Goal: Task Accomplishment & Management: Use online tool/utility

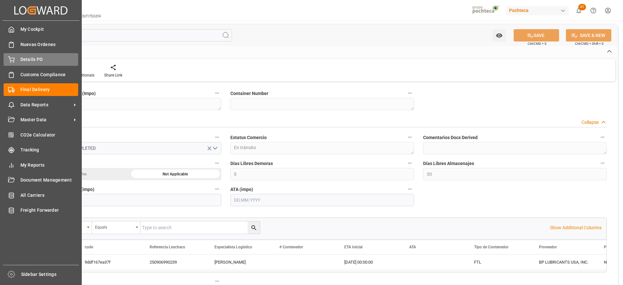
scroll to position [357, 0]
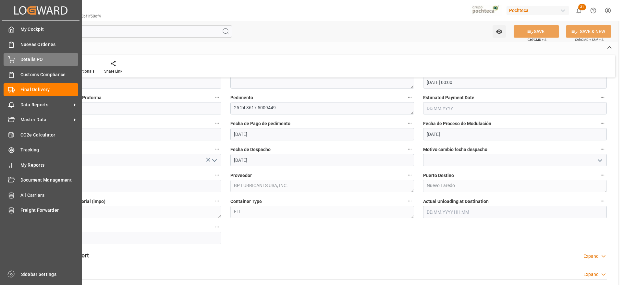
click at [19, 57] on div "Details PO Details PO" at bounding box center [41, 59] width 75 height 13
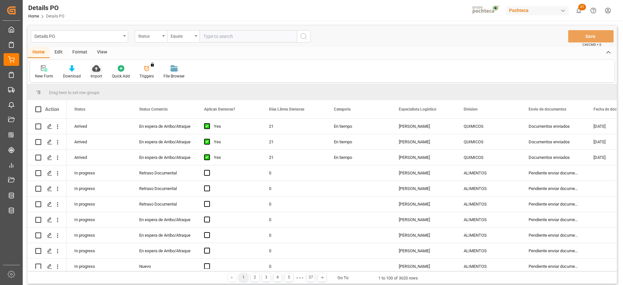
click at [96, 68] on icon at bounding box center [96, 68] width 8 height 6
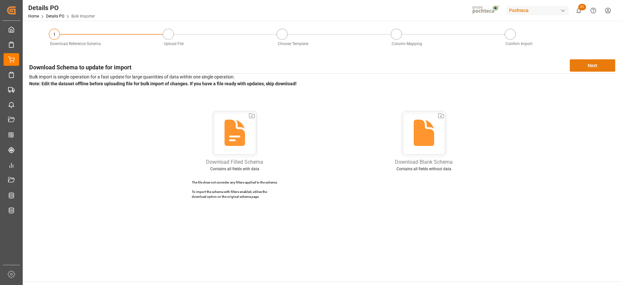
click at [588, 66] on button "Next" at bounding box center [592, 65] width 45 height 12
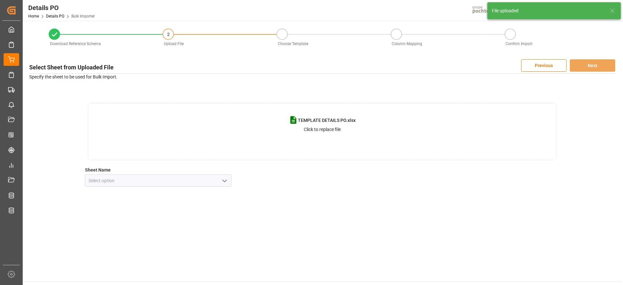
click at [225, 182] on icon "open menu" at bounding box center [225, 181] width 8 height 8
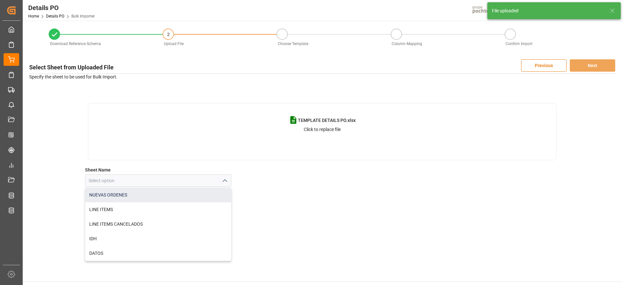
click at [141, 191] on div "NUEVAS ORDENES" at bounding box center [158, 195] width 146 height 15
type input "NUEVAS ORDENES"
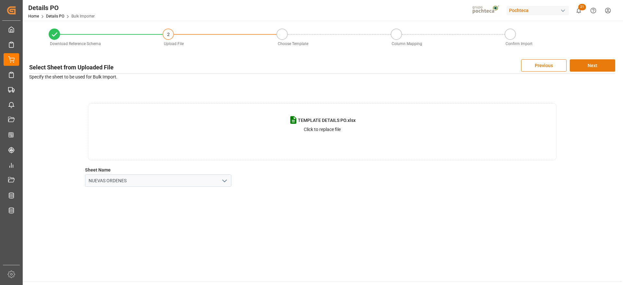
click at [591, 66] on button "Next" at bounding box center [592, 65] width 45 height 12
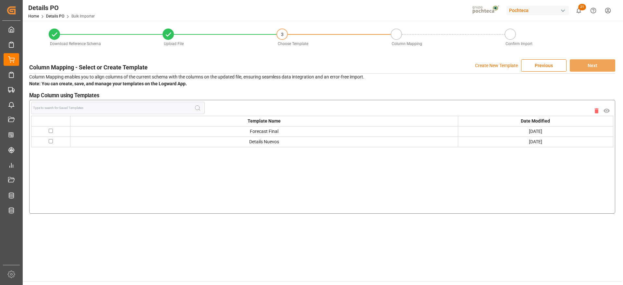
click at [51, 131] on input "checkbox" at bounding box center [51, 131] width 4 height 4
checkbox input "true"
click at [604, 69] on button "Next" at bounding box center [592, 65] width 45 height 12
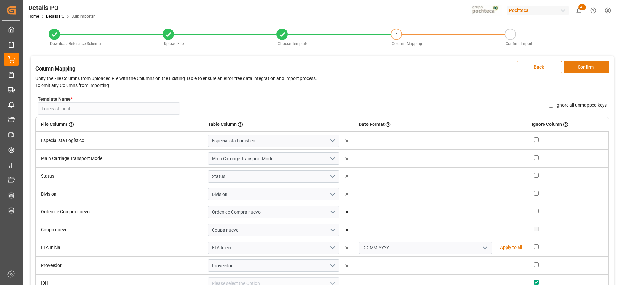
click at [595, 68] on button "Confirm" at bounding box center [586, 67] width 45 height 12
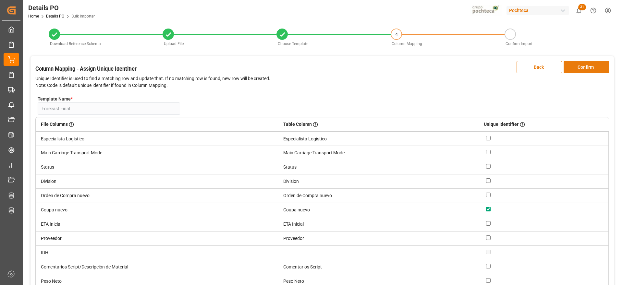
click at [595, 68] on button "Confirm" at bounding box center [586, 67] width 45 height 12
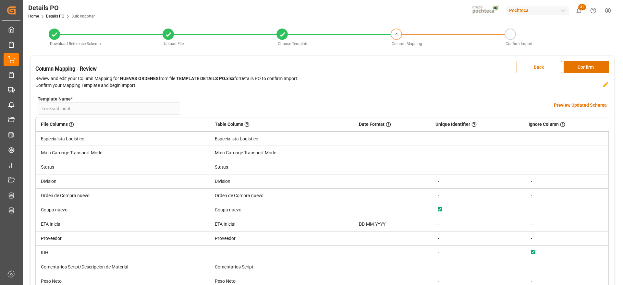
click at [587, 104] on h4 "Preview Updated Schema" at bounding box center [580, 105] width 53 height 7
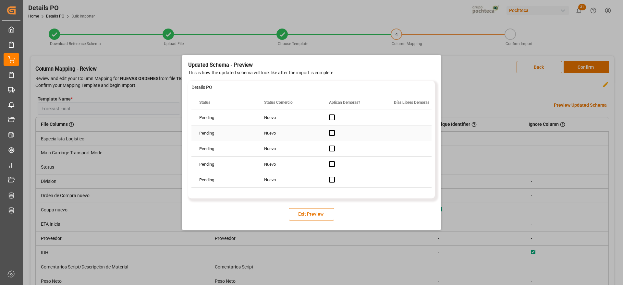
click at [384, 137] on div "Press SPACE to select this row." at bounding box center [353, 133] width 65 height 15
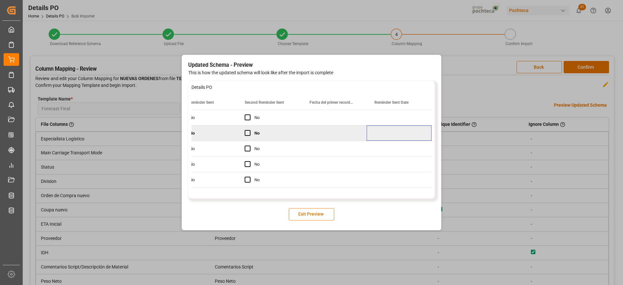
scroll to position [0, 1123]
click at [316, 217] on button "Exit Preview" at bounding box center [311, 214] width 45 height 12
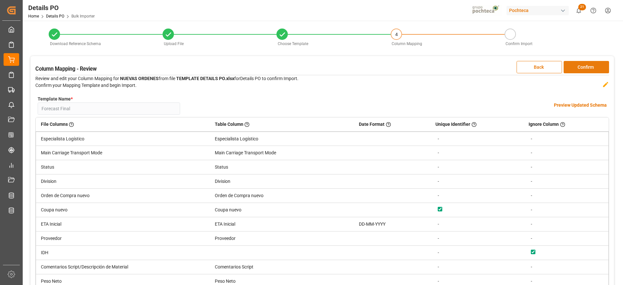
click at [586, 66] on button "Confirm" at bounding box center [586, 67] width 45 height 12
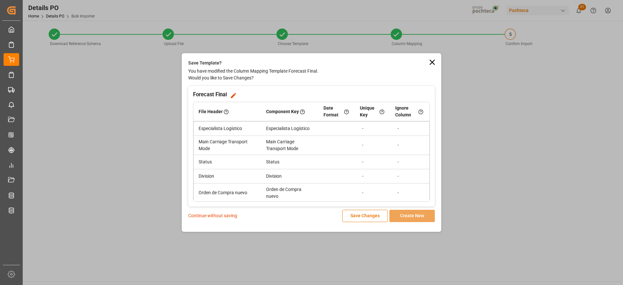
click at [226, 215] on p "Continue without saving" at bounding box center [212, 216] width 49 height 7
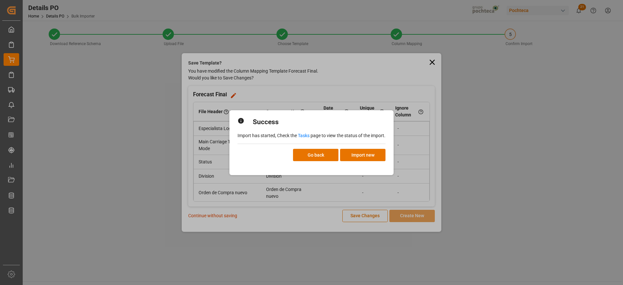
click at [306, 134] on link "Tasks" at bounding box center [304, 135] width 12 height 5
